Goal: Check status: Check status

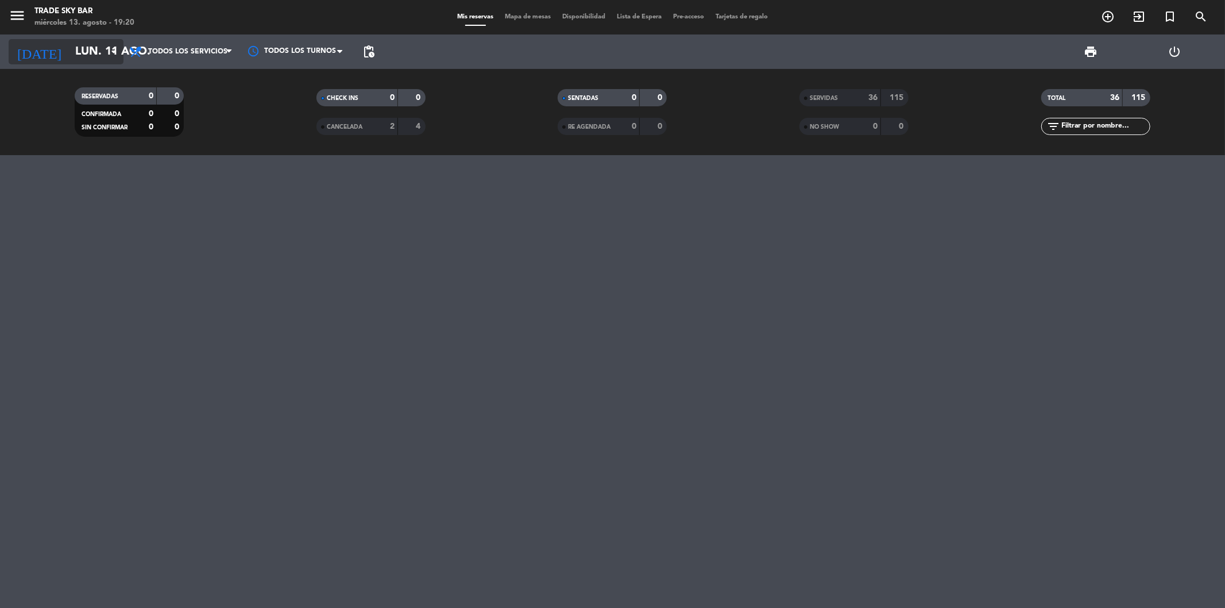
click at [107, 53] on icon "arrow_drop_down" at bounding box center [114, 52] width 14 height 14
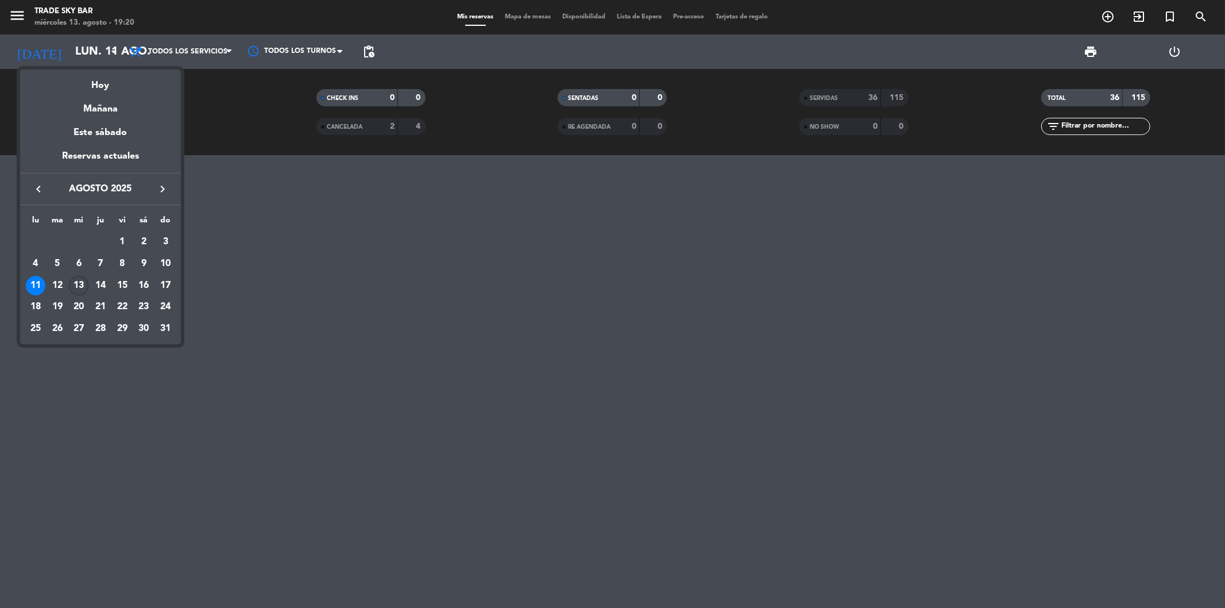
click at [77, 286] on div "13" at bounding box center [79, 286] width 20 height 20
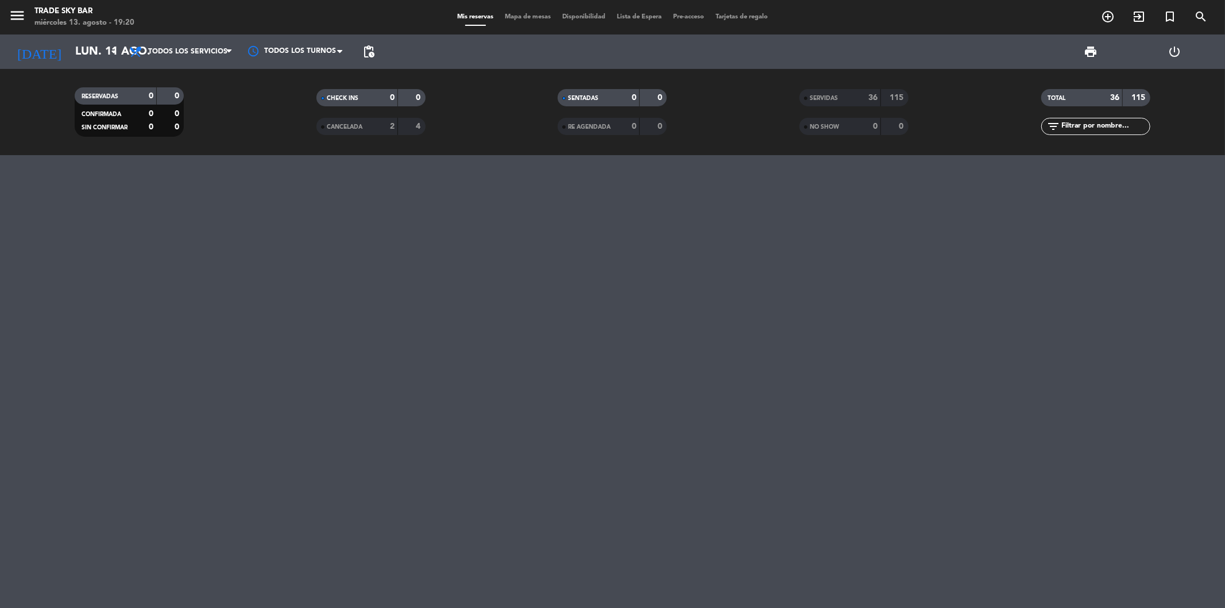
type input "mié. 13 ago."
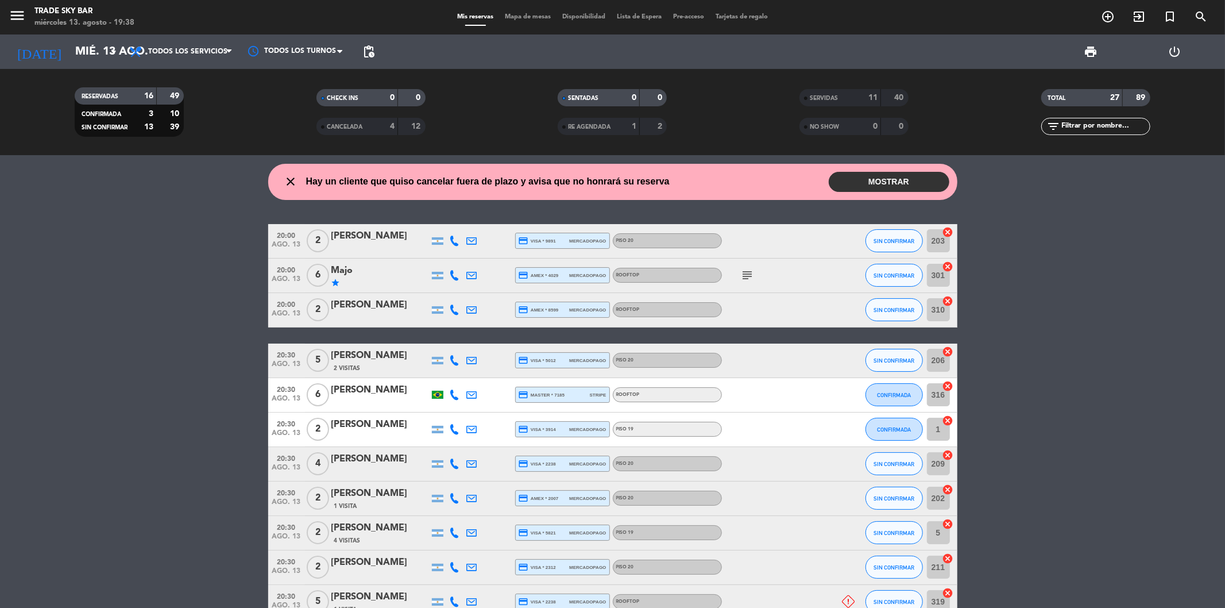
click at [906, 181] on button "MOSTRAR" at bounding box center [889, 182] width 121 height 20
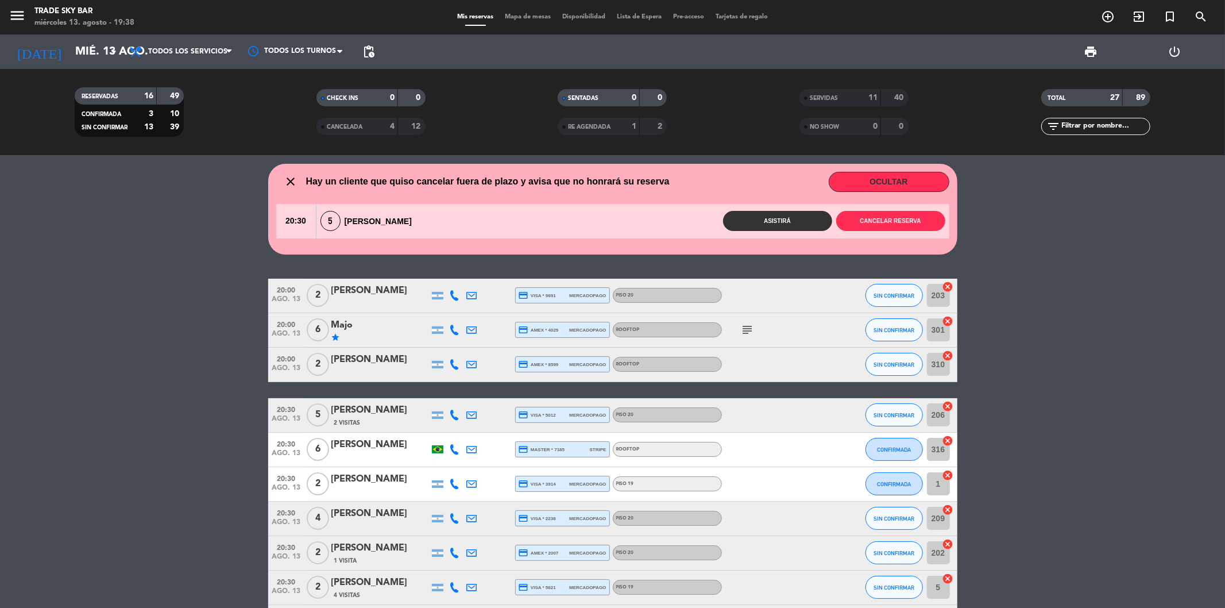
click at [906, 181] on button "OCULTAR" at bounding box center [889, 182] width 121 height 20
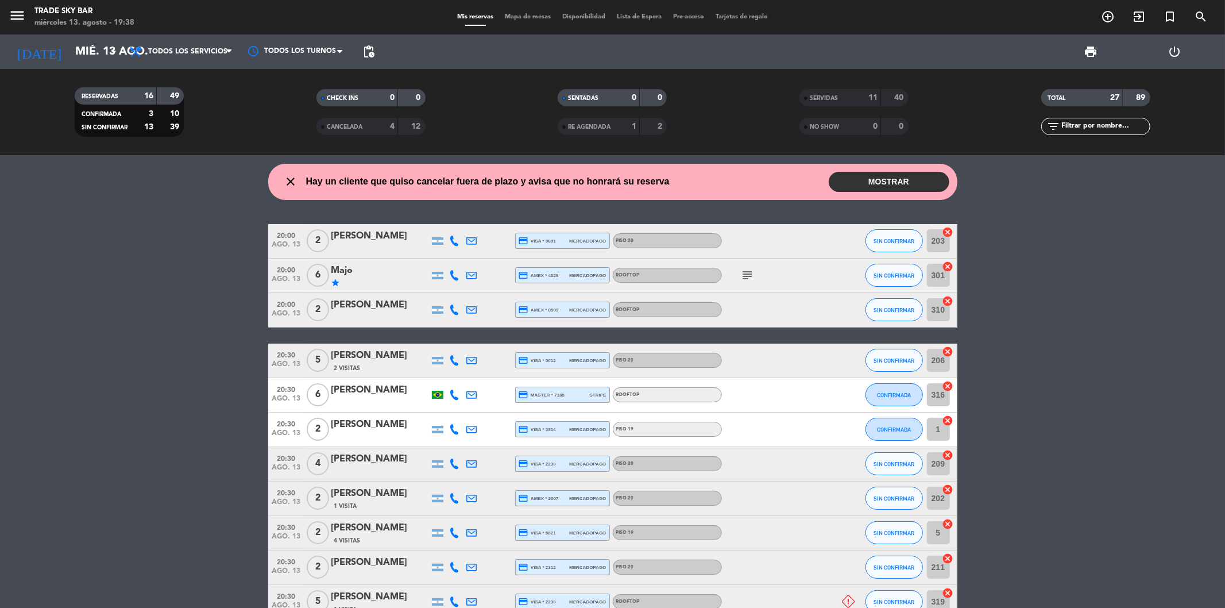
click at [823, 101] on div "SERVIDAS" at bounding box center [828, 97] width 53 height 13
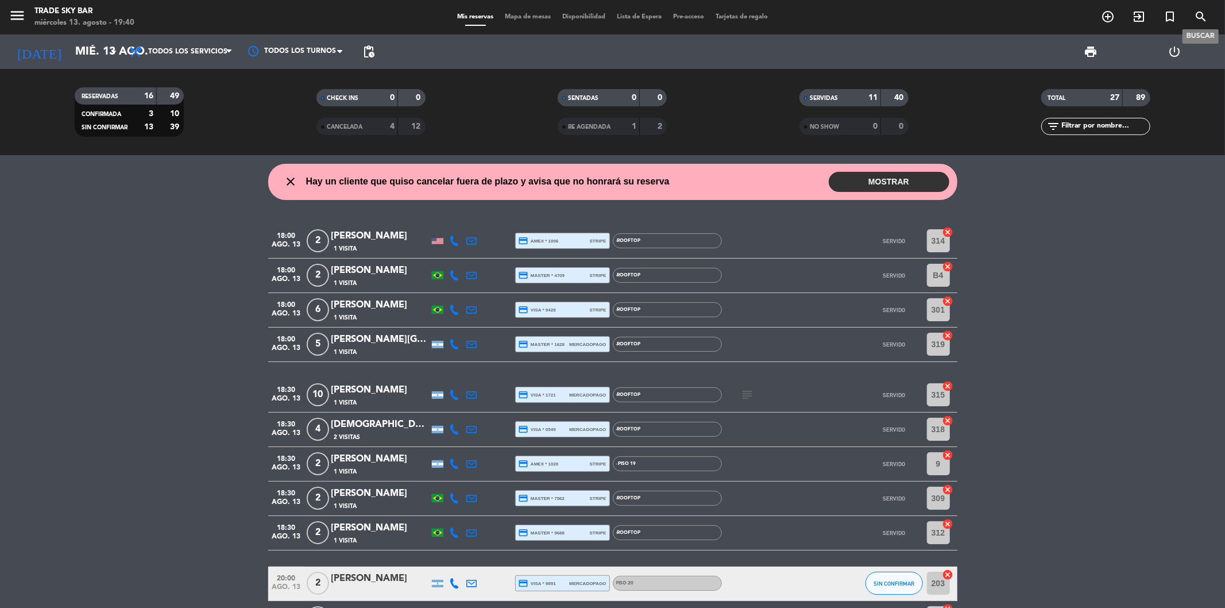
click at [1204, 17] on icon "search" at bounding box center [1201, 17] width 14 height 14
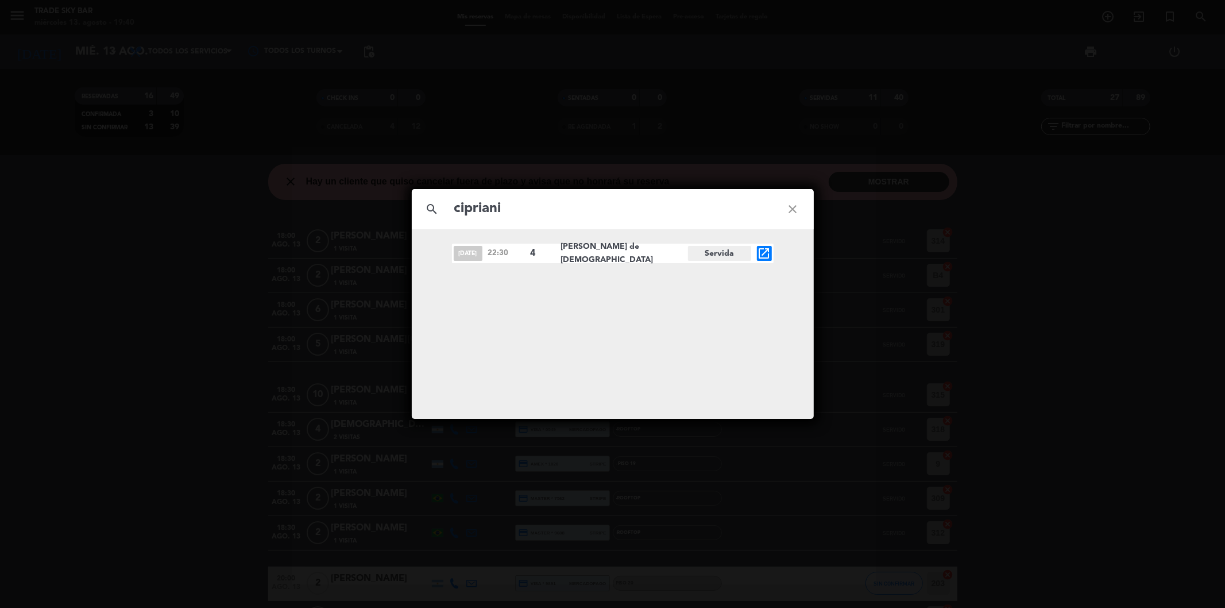
type input "cipriani"
click at [794, 209] on icon "close" at bounding box center [792, 208] width 41 height 41
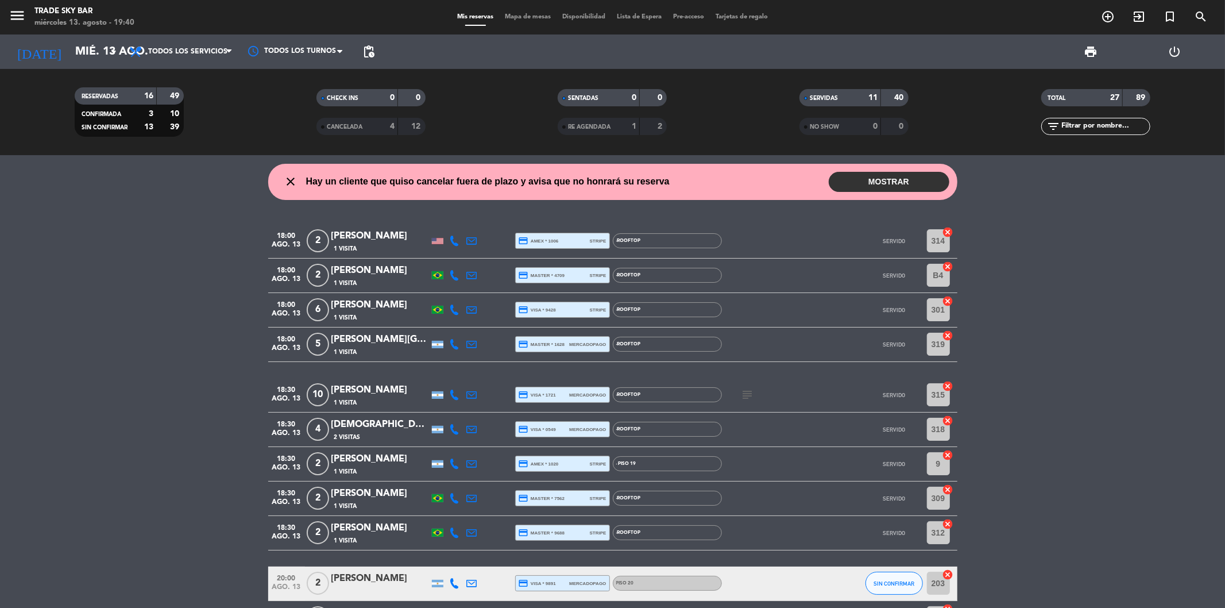
click at [877, 185] on button "MOSTRAR" at bounding box center [889, 182] width 121 height 20
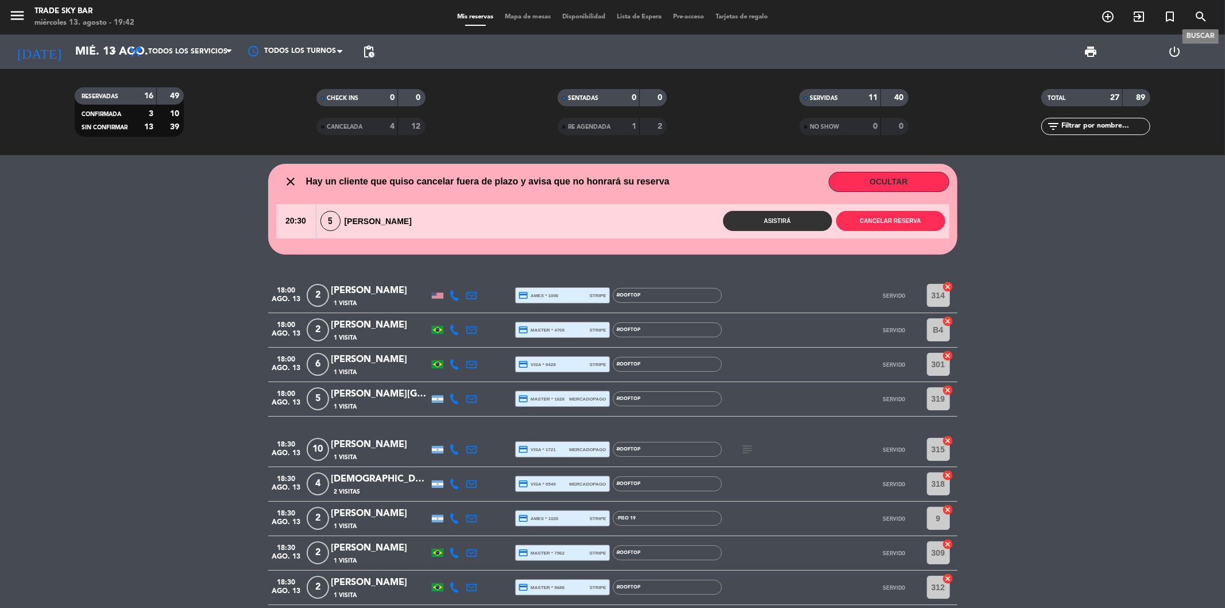
click at [1201, 14] on icon "search" at bounding box center [1201, 17] width 14 height 14
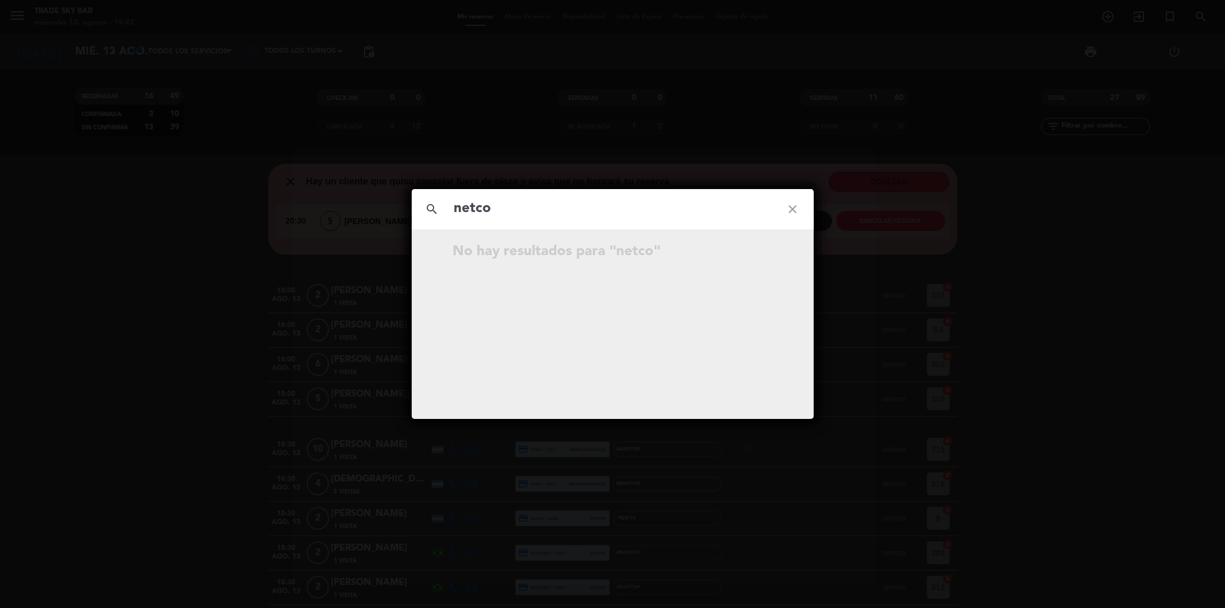
click at [475, 206] on input "netco" at bounding box center [612, 209] width 319 height 24
click at [513, 211] on input "net co" at bounding box center [612, 209] width 319 height 24
type input "net co"
click at [795, 211] on icon "close" at bounding box center [792, 208] width 41 height 41
click at [793, 208] on icon "close" at bounding box center [792, 208] width 41 height 41
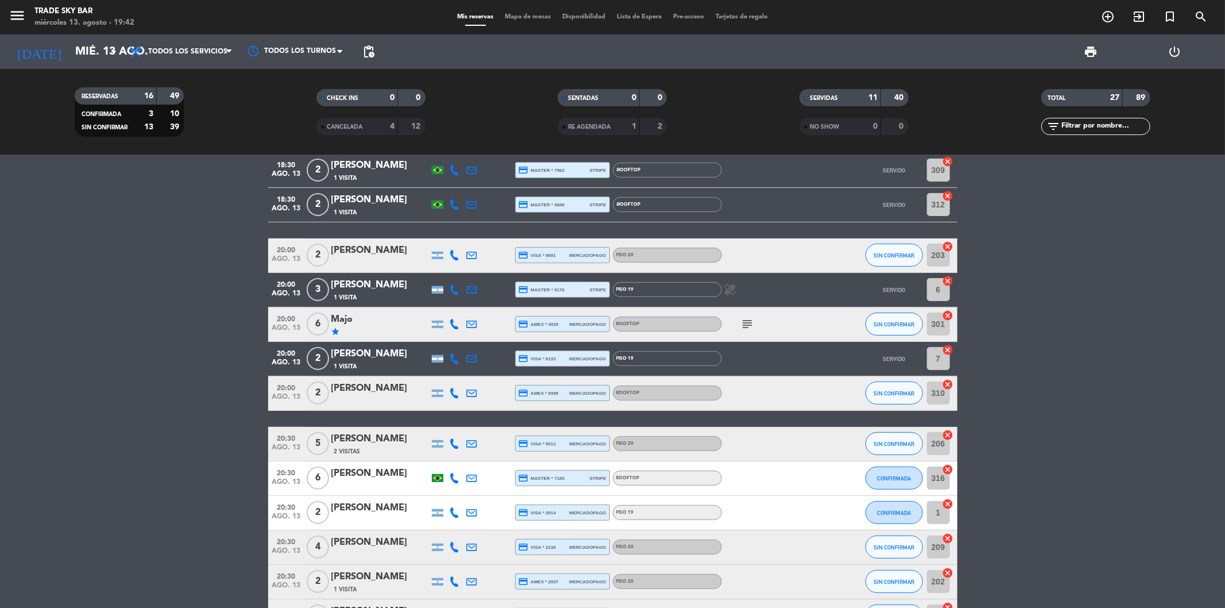
scroll to position [722, 0]
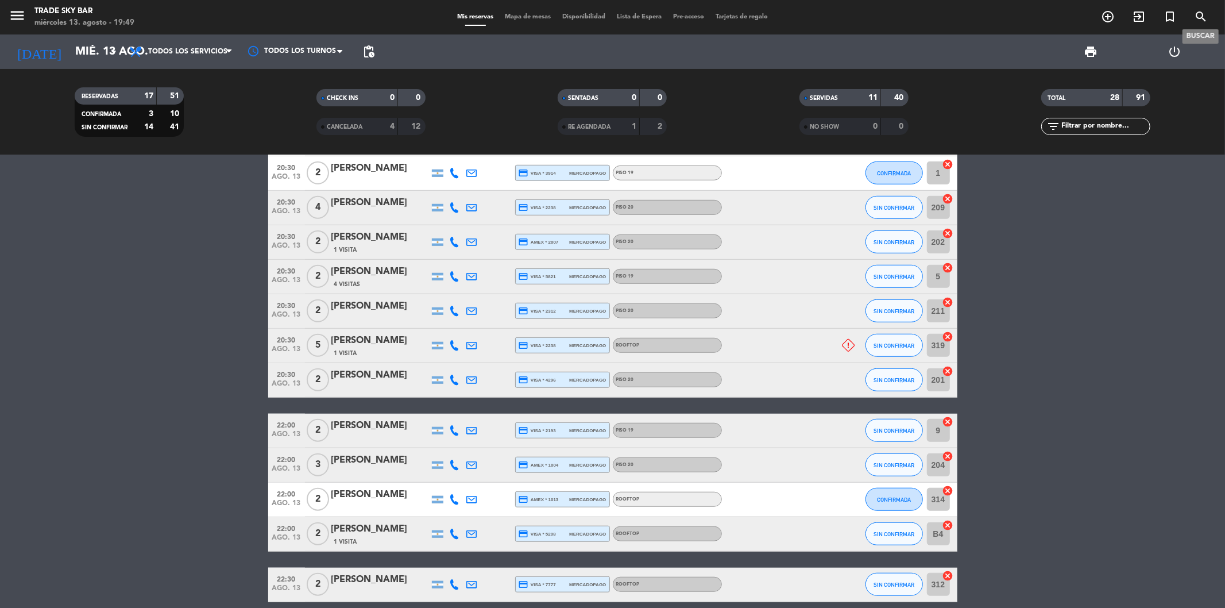
click at [1198, 20] on icon "search" at bounding box center [1201, 17] width 14 height 14
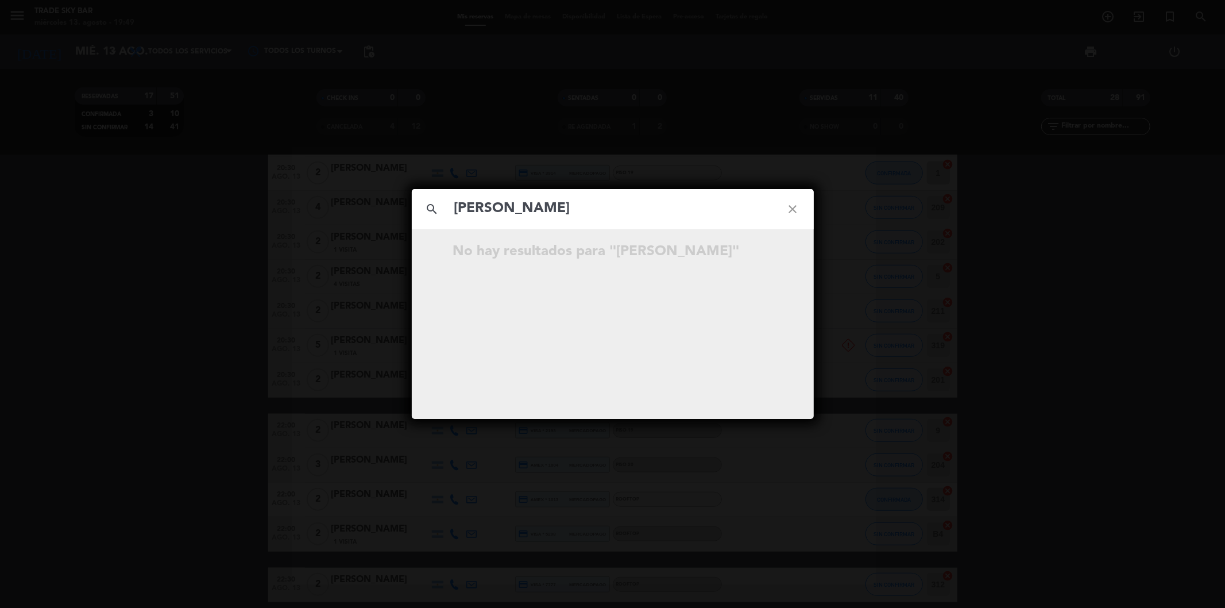
type input "[PERSON_NAME]"
click at [793, 211] on icon "close" at bounding box center [792, 208] width 41 height 41
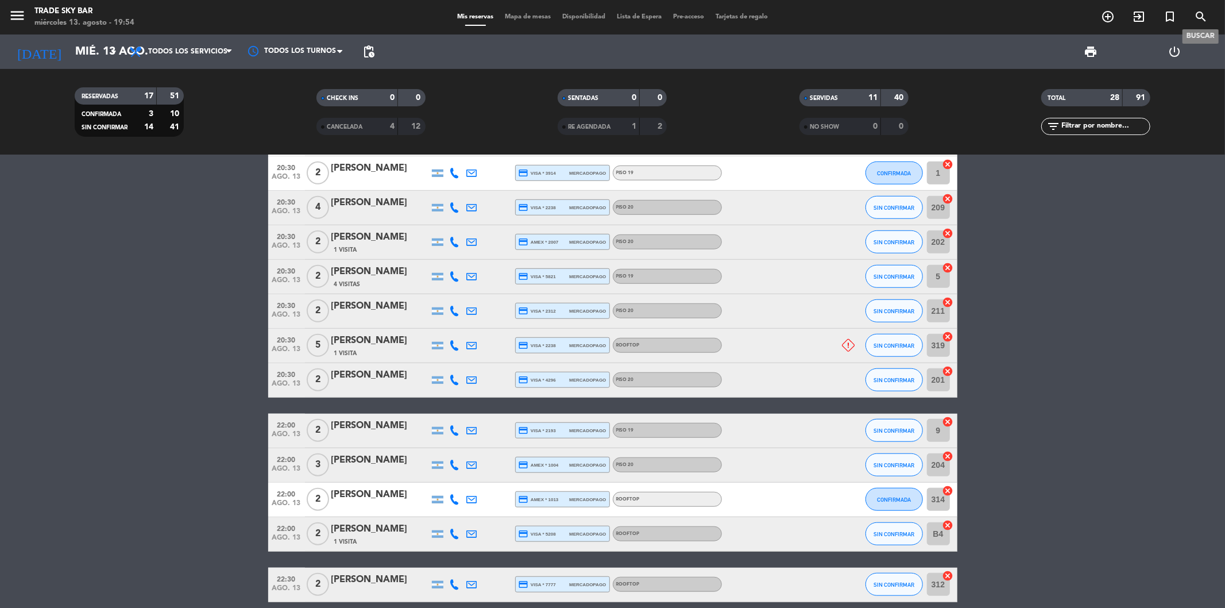
click at [1201, 13] on icon "search" at bounding box center [1201, 17] width 14 height 14
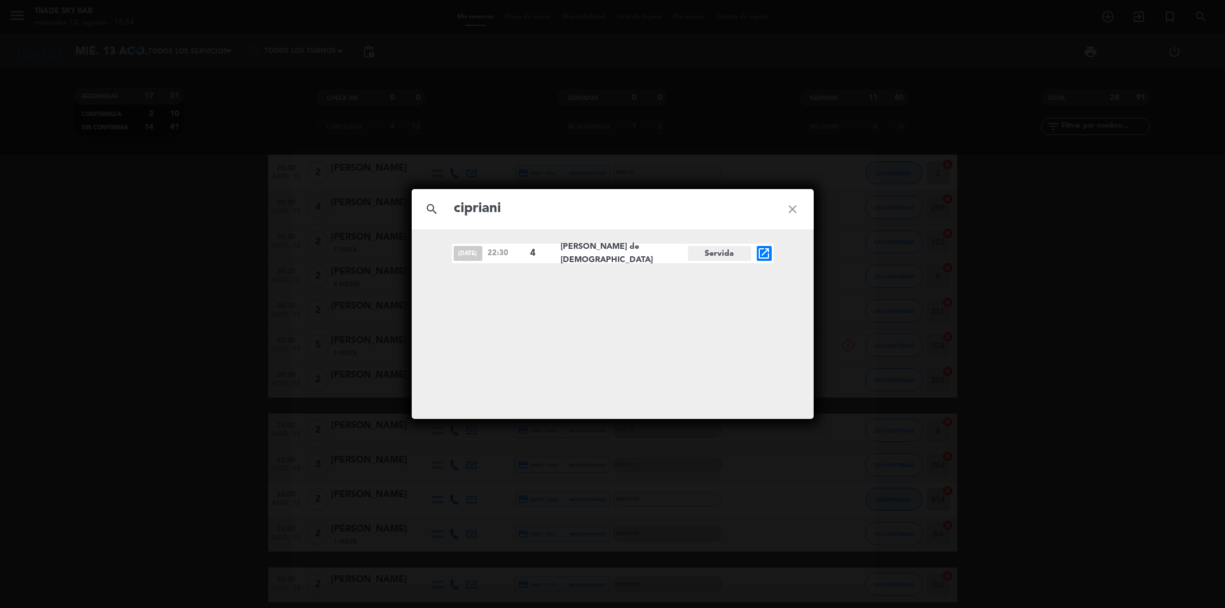
drag, startPoint x: 567, startPoint y: 213, endPoint x: 484, endPoint y: 211, distance: 82.7
click at [484, 211] on input "cipriani" at bounding box center [612, 209] width 319 height 24
type input "cipriota"
click at [793, 208] on icon "close" at bounding box center [792, 208] width 41 height 41
click at [794, 209] on icon "close" at bounding box center [792, 208] width 41 height 41
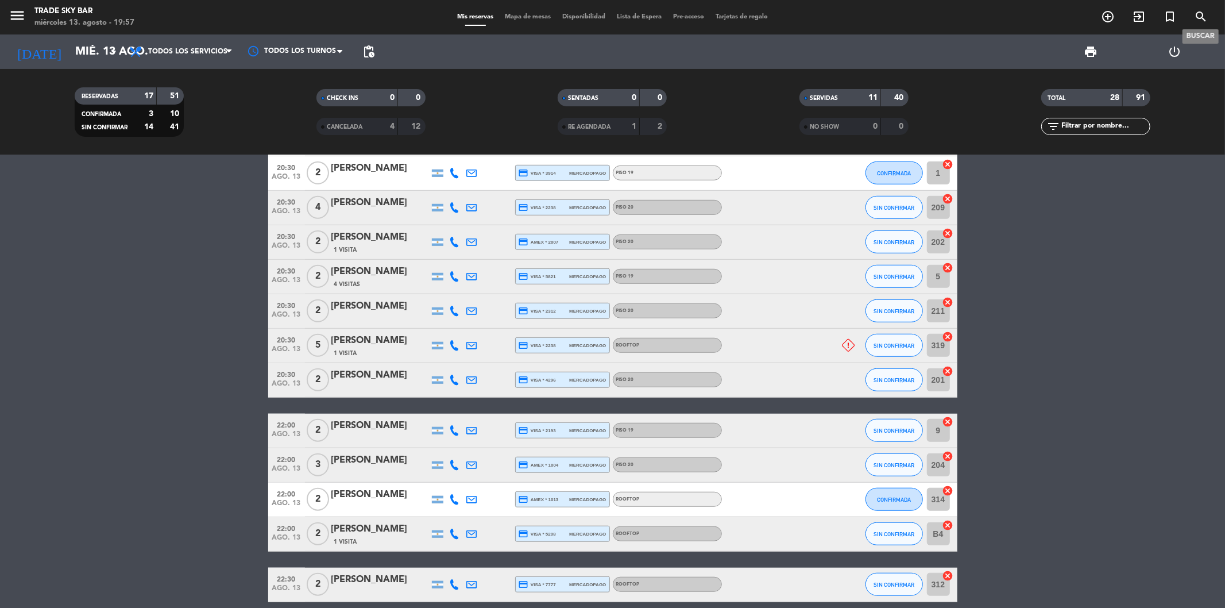
click at [1198, 15] on icon "search" at bounding box center [1201, 17] width 14 height 14
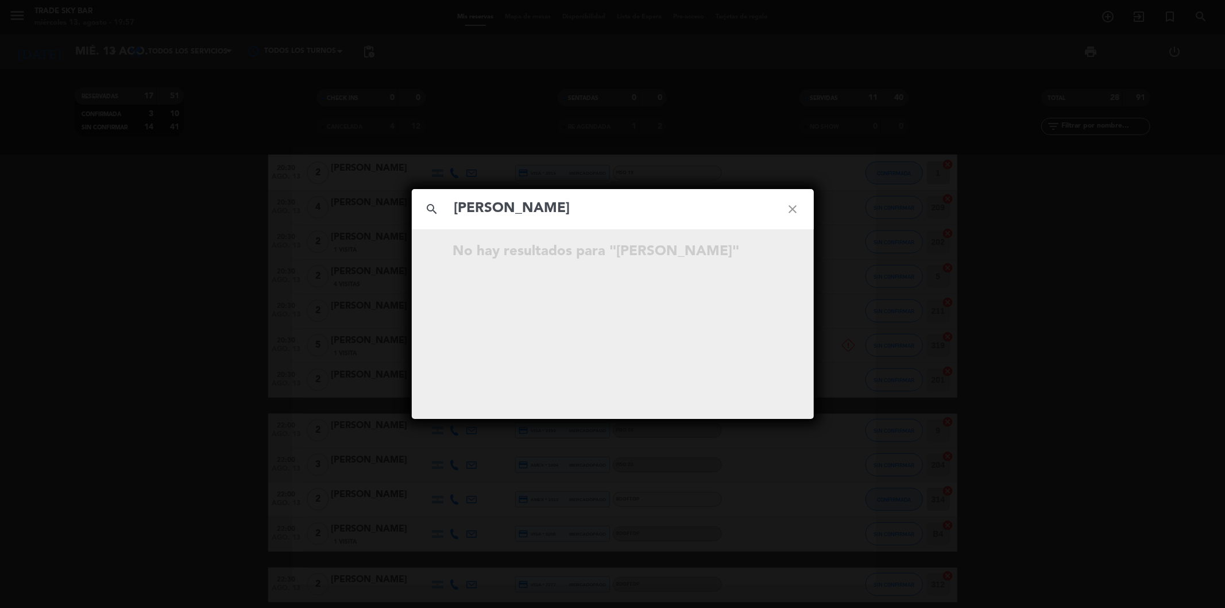
click at [513, 207] on input "[PERSON_NAME]" at bounding box center [612, 209] width 319 height 24
click at [563, 207] on input "[PERSON_NAME]" at bounding box center [612, 209] width 319 height 24
type input "s"
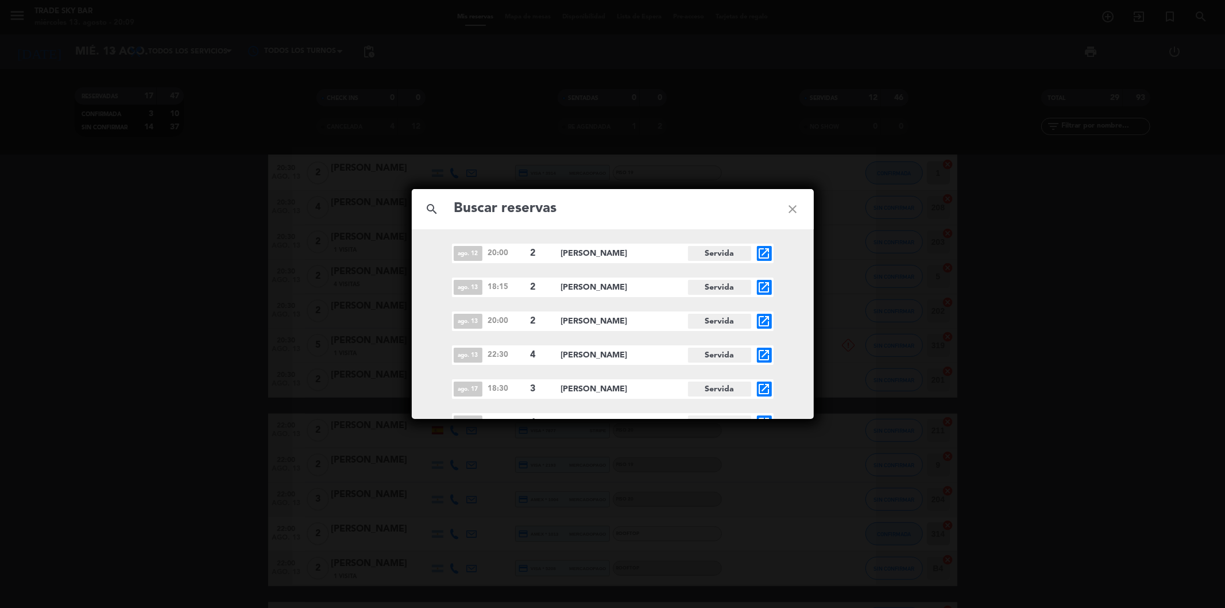
click at [794, 208] on icon "close" at bounding box center [792, 208] width 41 height 41
